Goal: Information Seeking & Learning: Learn about a topic

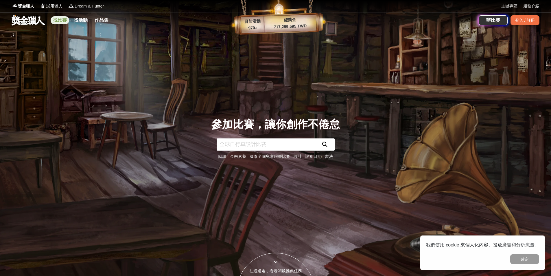
click at [61, 18] on link "找比賽" at bounding box center [60, 20] width 19 height 8
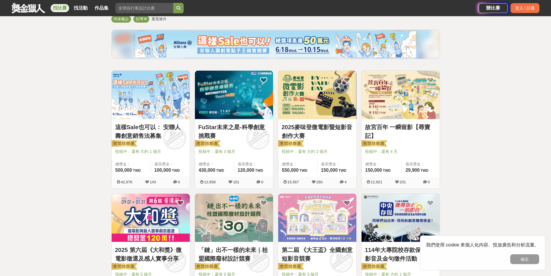
scroll to position [58, 0]
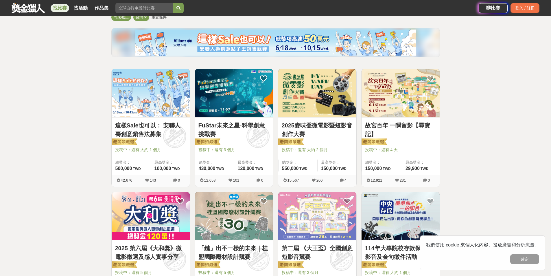
click at [320, 125] on link "2025麥味登微電影暨短影音創作大賽" at bounding box center [317, 129] width 71 height 17
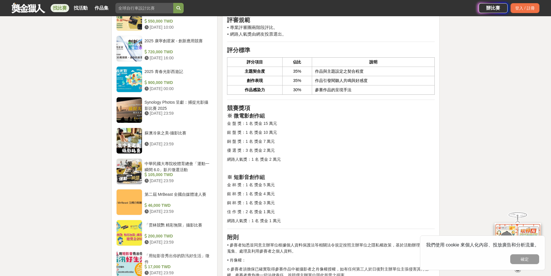
scroll to position [579, 0]
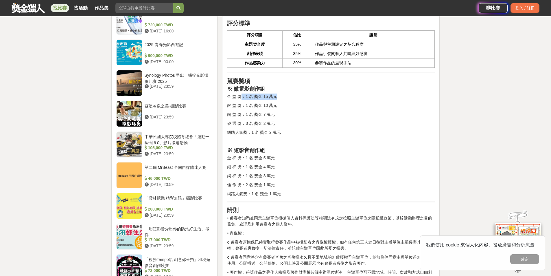
drag, startPoint x: 291, startPoint y: 99, endPoint x: 243, endPoint y: 97, distance: 47.5
click at [243, 97] on p "金 盤 獎：1 名 獎金 15 萬元" at bounding box center [331, 97] width 208 height 6
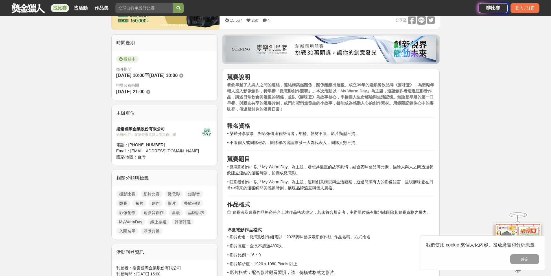
scroll to position [116, 0]
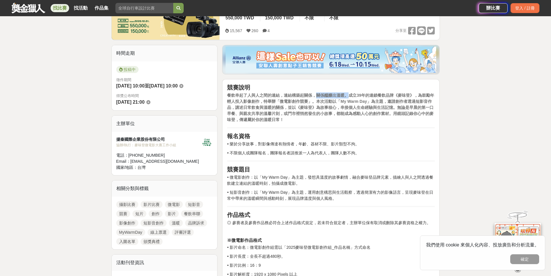
drag, startPoint x: 349, startPoint y: 97, endPoint x: 315, endPoint y: 98, distance: 34.2
click at [315, 98] on p "餐飲串起了人與人之間的連結，連結構築起關係，關係醞釀出溫暖。成立39年的連鎖餐飲品牌《麥味登》，為鼓勵年輕人投入影像創作，特舉辦「微電影創作競賽」。本次活動以…" at bounding box center [331, 107] width 208 height 30
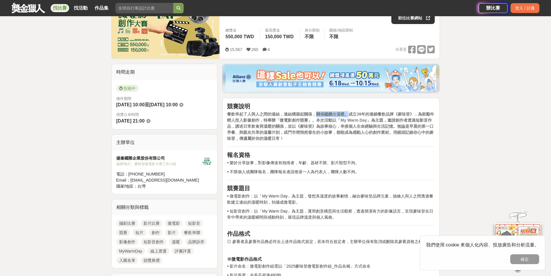
scroll to position [87, 0]
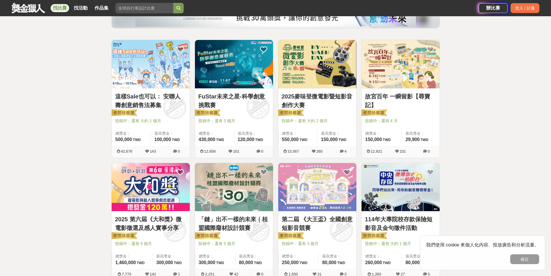
scroll to position [58, 0]
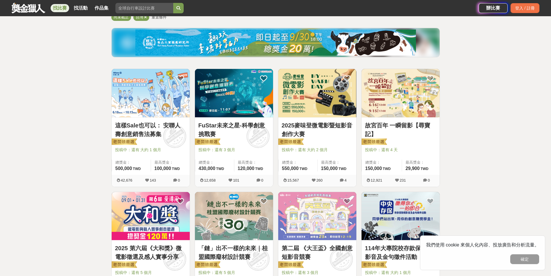
click at [150, 126] on link "這樣Sale也可以： 安聯人壽創意銷售法募集" at bounding box center [150, 129] width 71 height 17
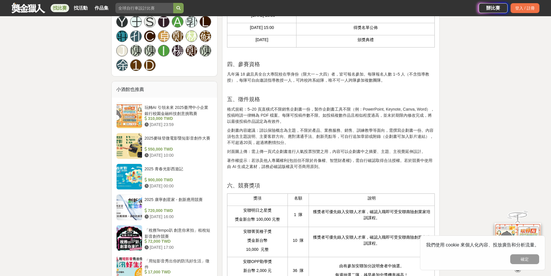
scroll to position [434, 0]
